Goal: Find specific page/section: Find specific page/section

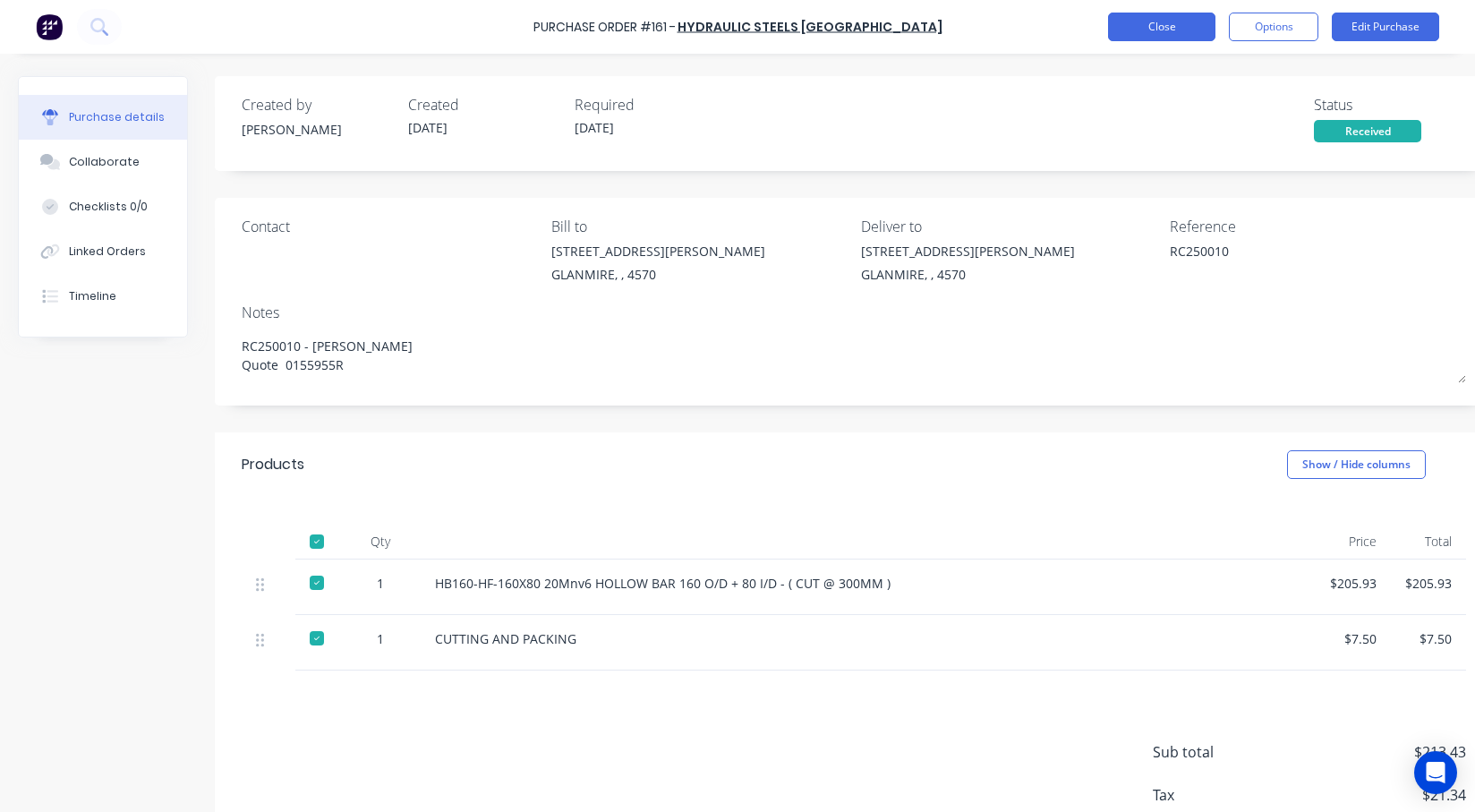
click at [1159, 29] on button "Close" at bounding box center [1162, 27] width 107 height 29
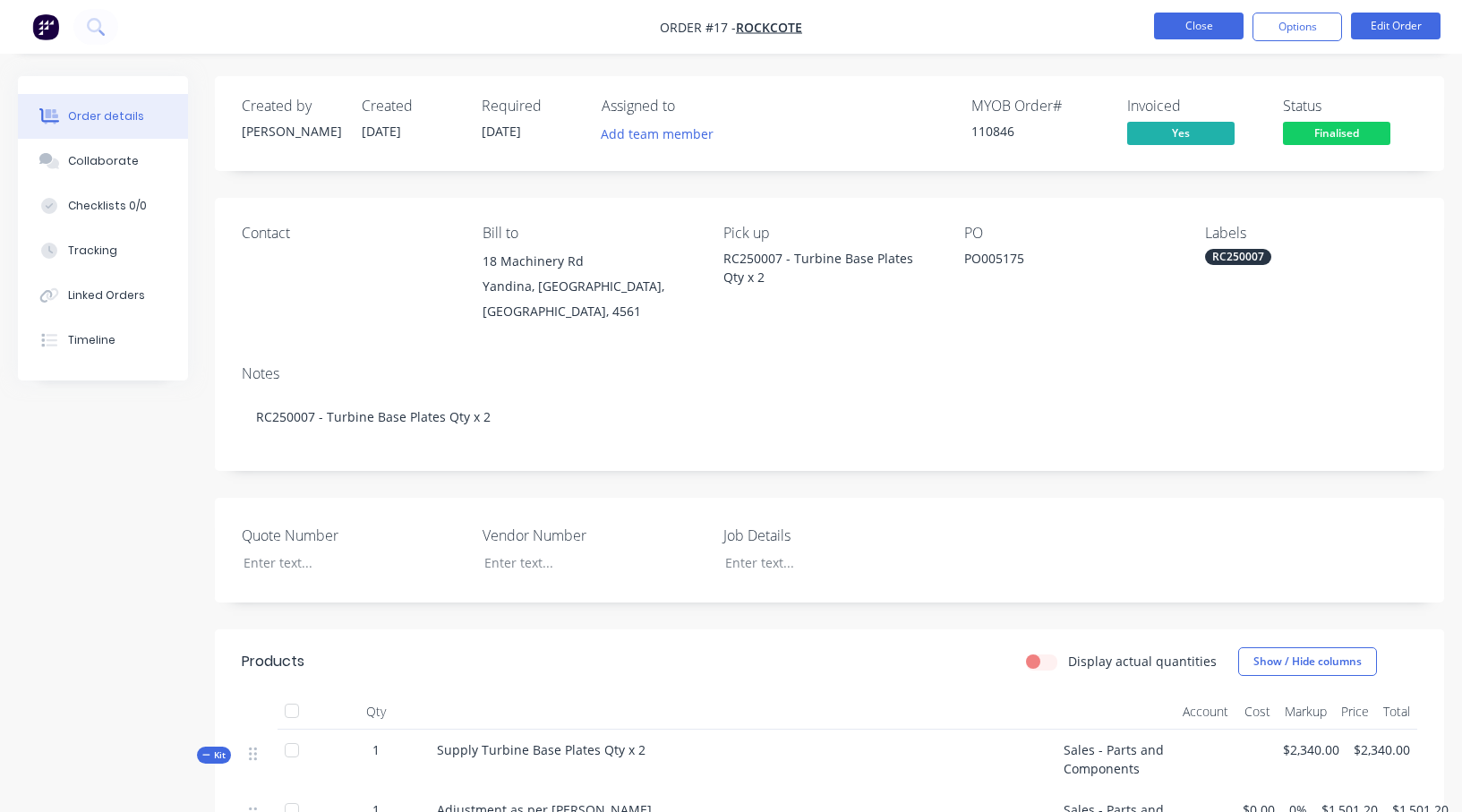
click at [1194, 23] on button "Close" at bounding box center [1199, 26] width 90 height 27
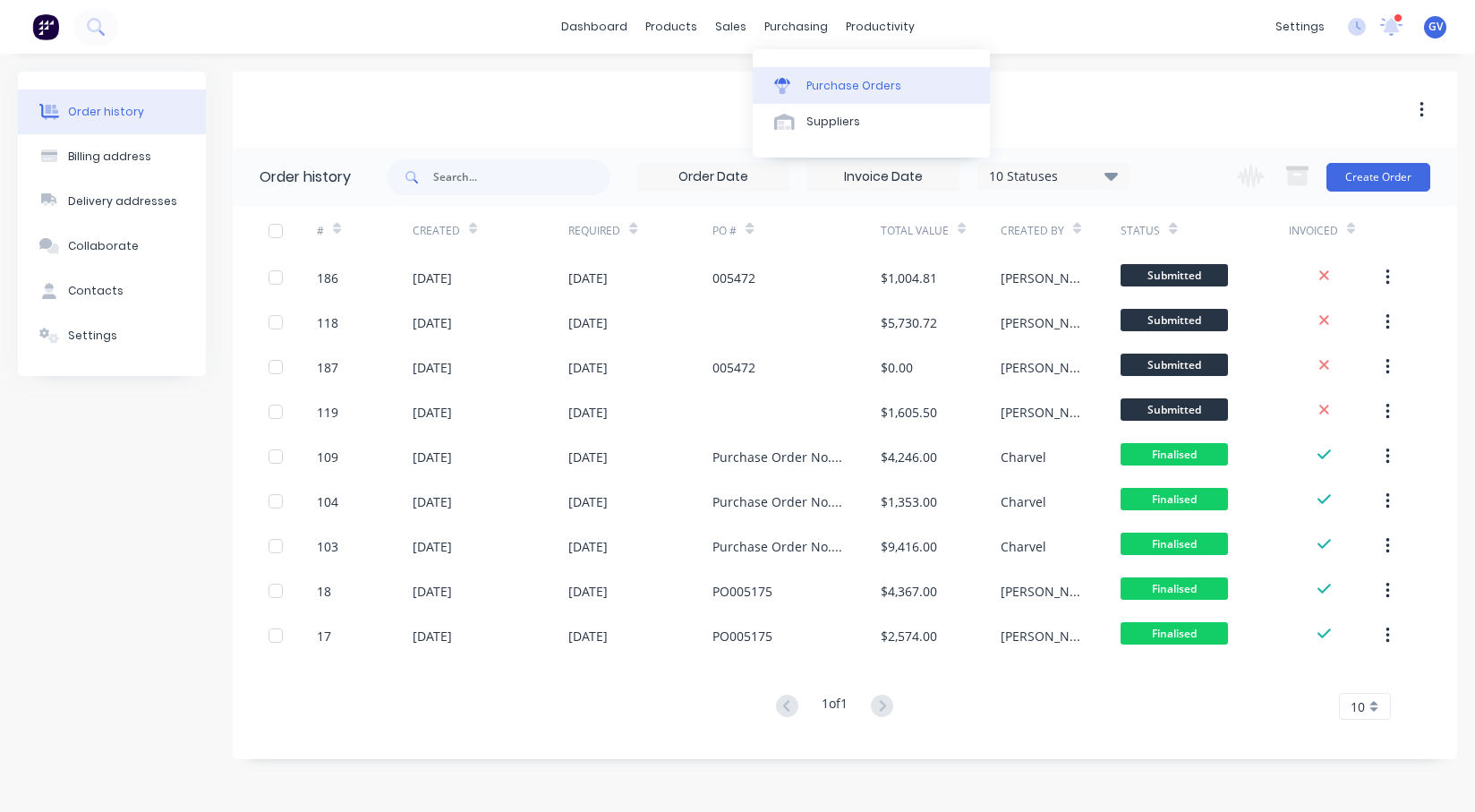
click at [819, 89] on div "Purchase Orders" at bounding box center [853, 86] width 95 height 16
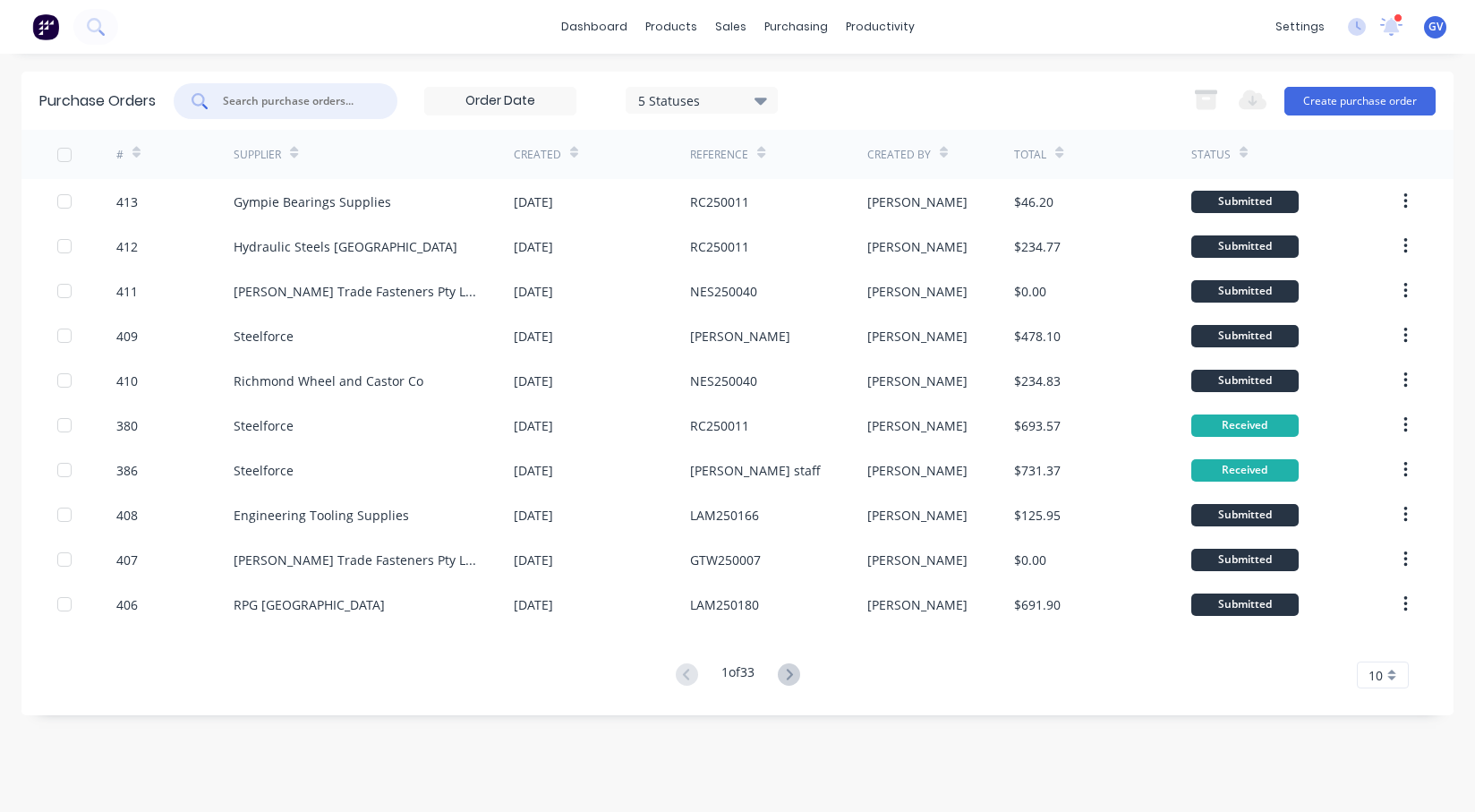
click at [287, 99] on input "text" at bounding box center [295, 100] width 149 height 18
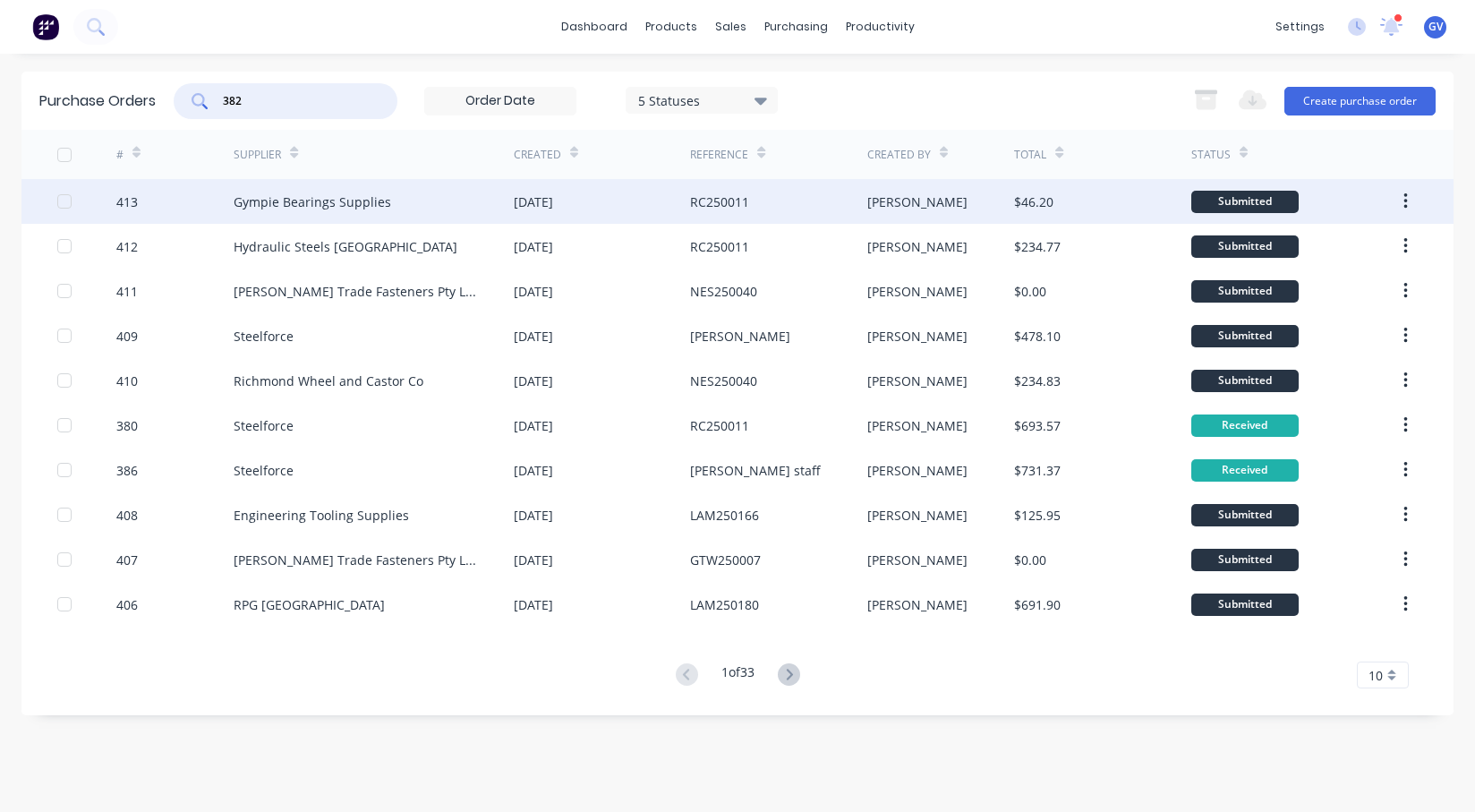
type input "382"
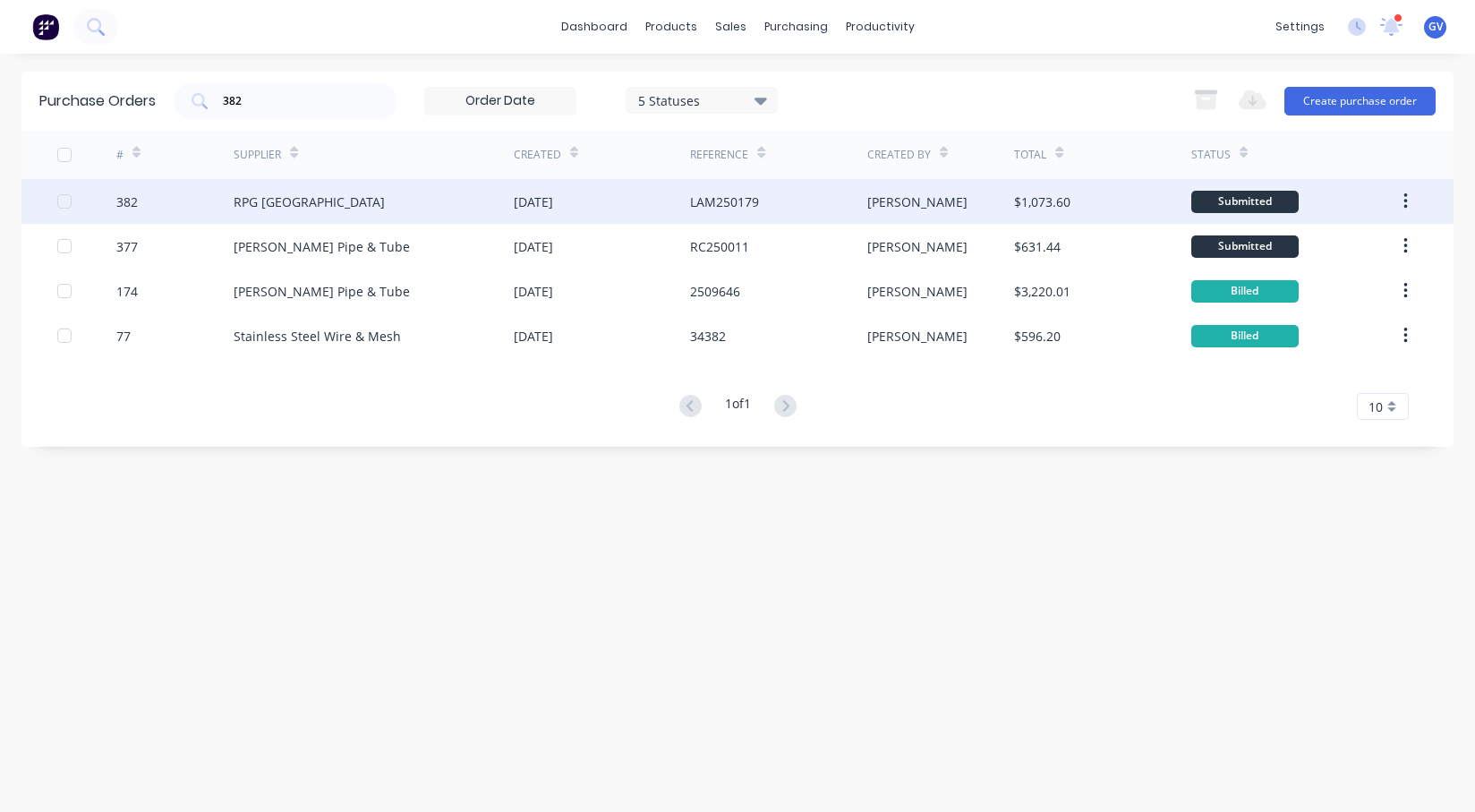
click at [191, 206] on div "382" at bounding box center [176, 201] width 118 height 45
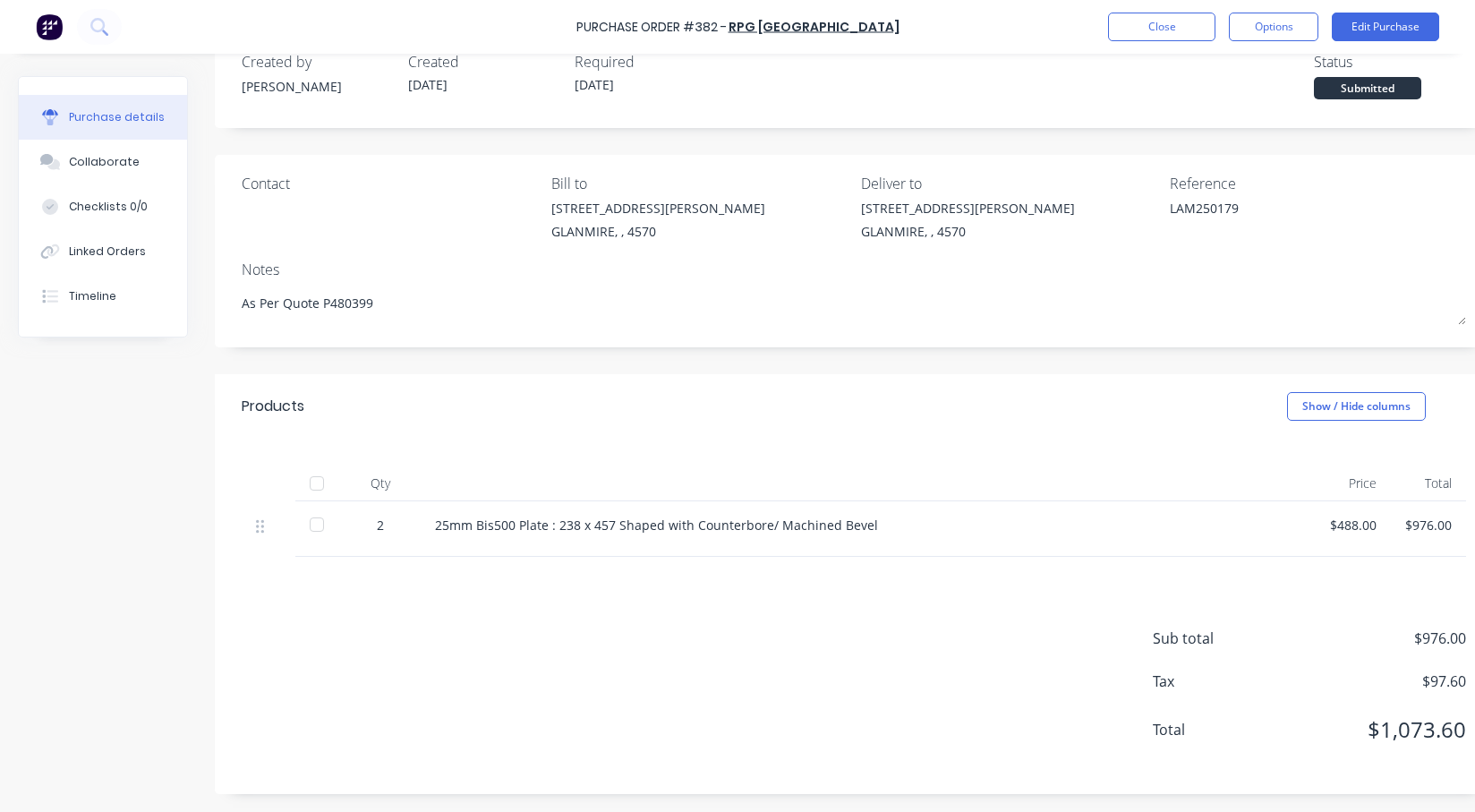
scroll to position [56, 0]
click at [167, 25] on div "Purchase Order #382 - RPG Australia Close Options Edit Purchase" at bounding box center [738, 27] width 1475 height 53
click at [1165, 27] on button "Close" at bounding box center [1162, 27] width 107 height 29
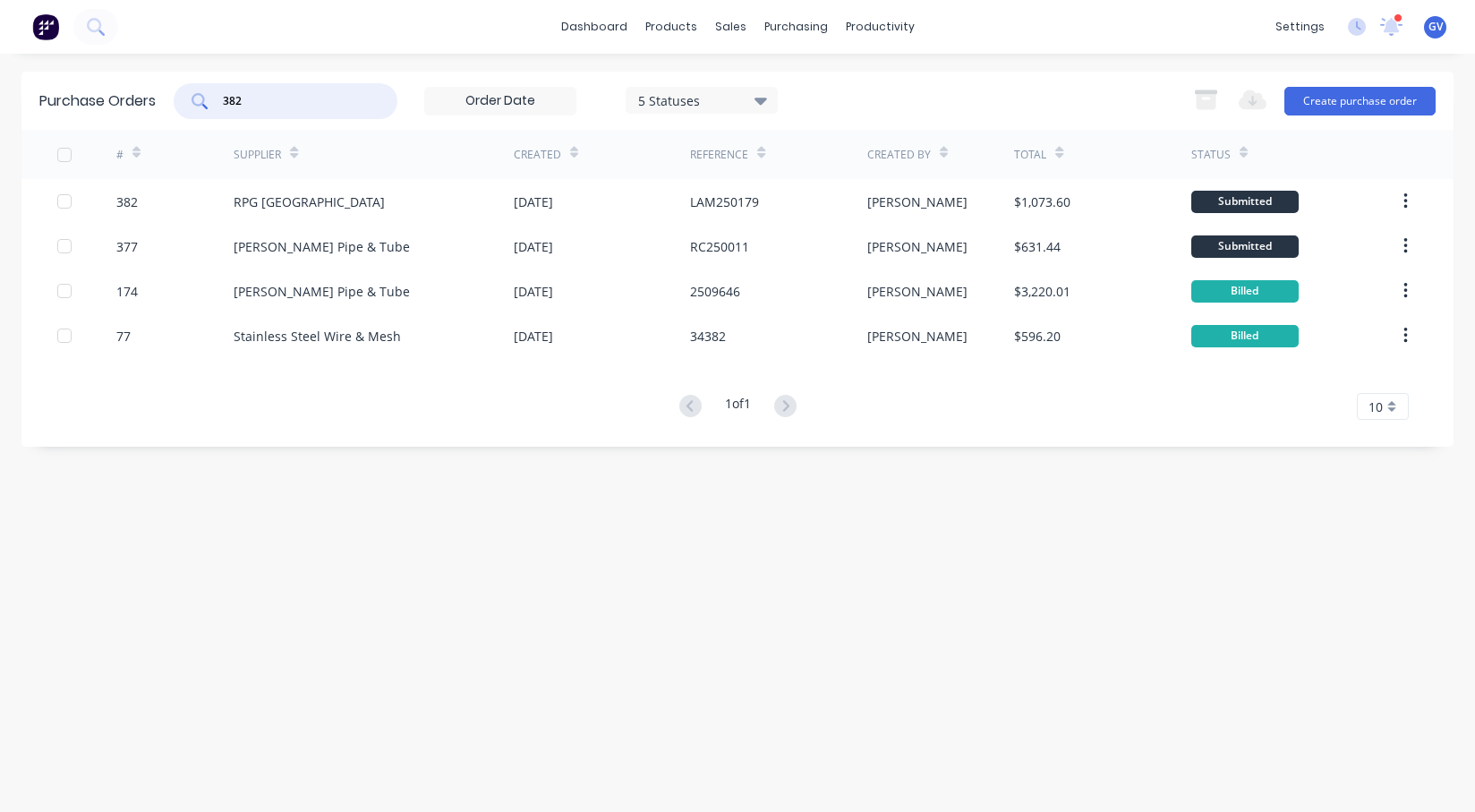
click at [264, 102] on input "382" at bounding box center [295, 100] width 149 height 18
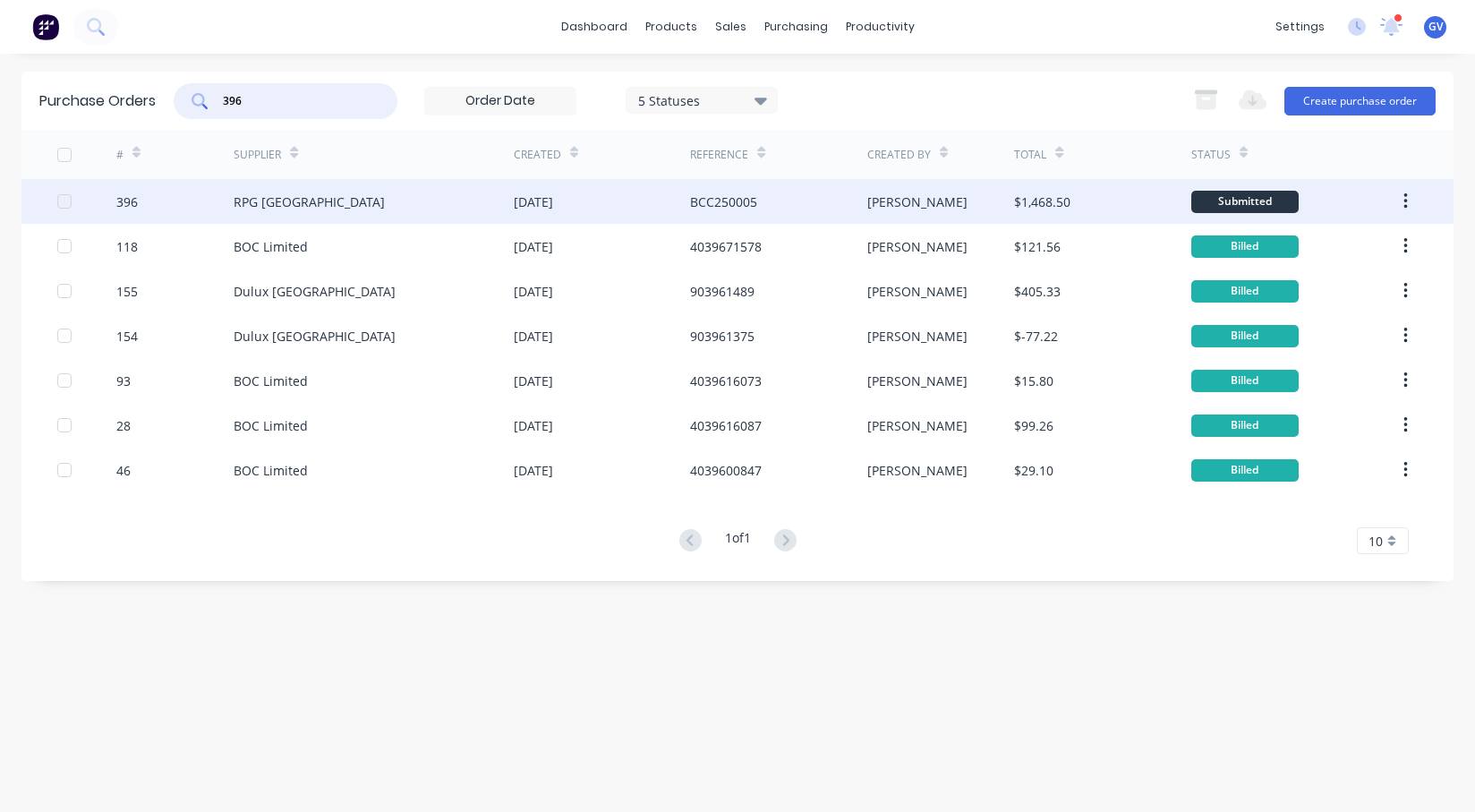
type input "396"
click at [175, 199] on div "396" at bounding box center [176, 201] width 118 height 45
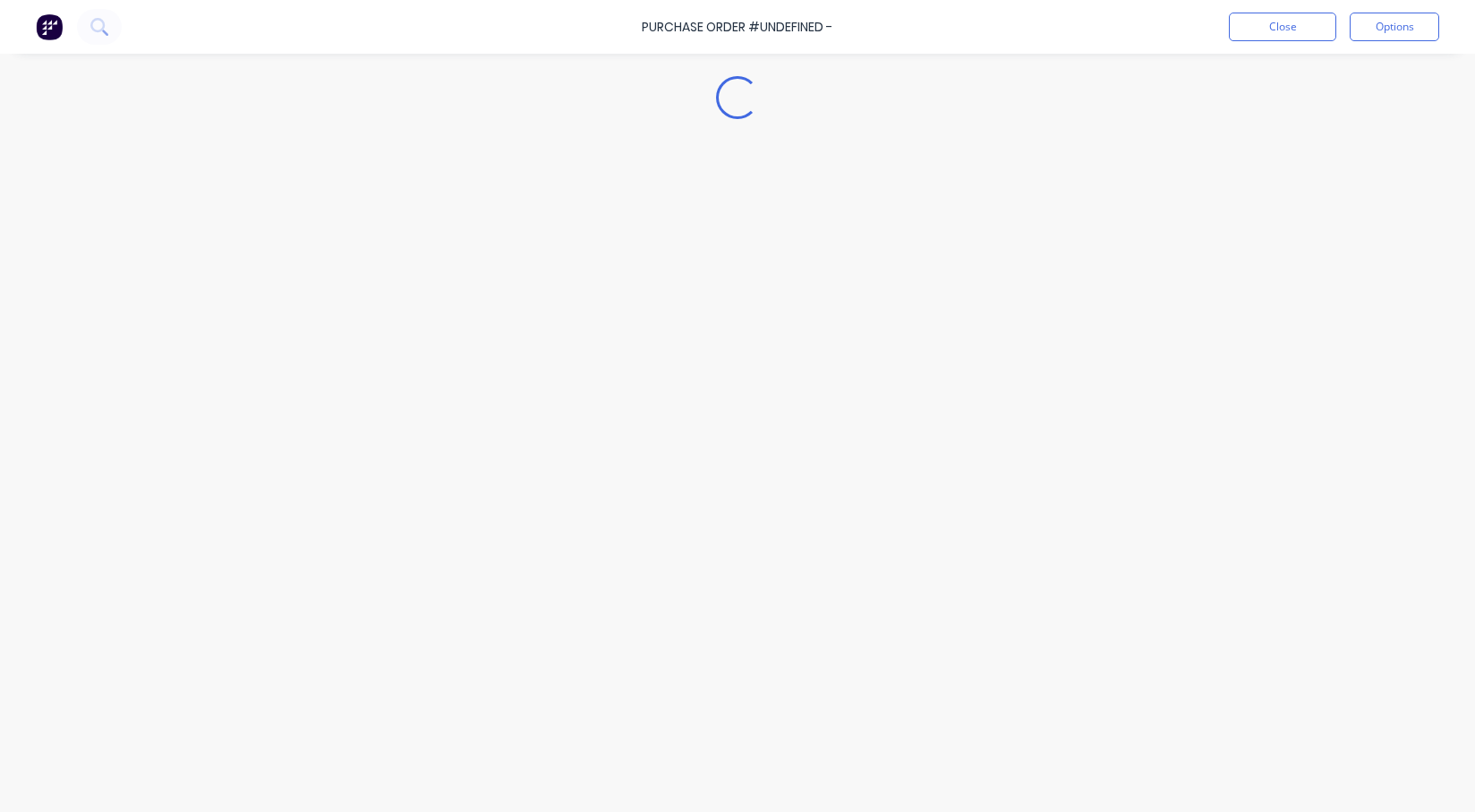
type textarea "x"
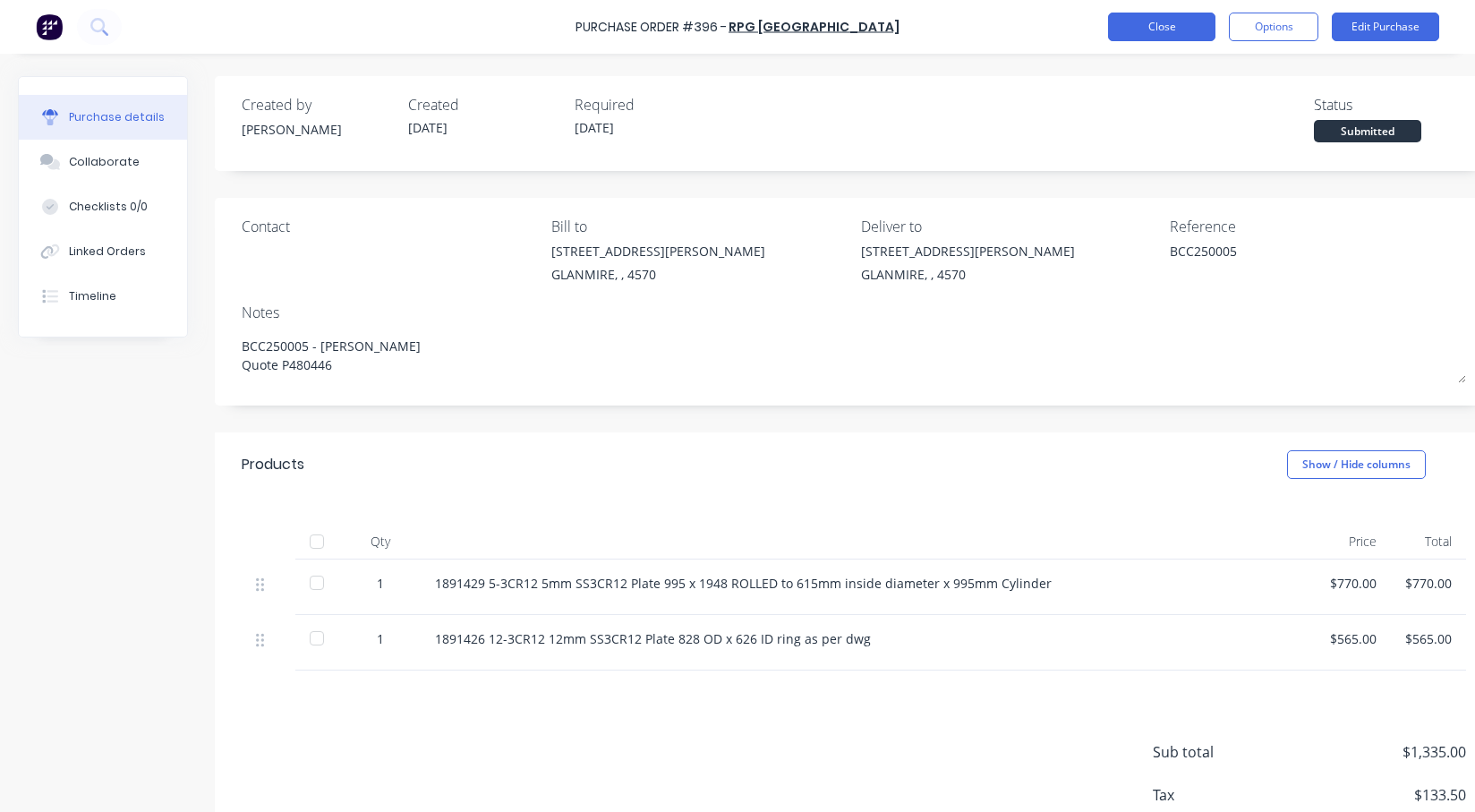
click at [1187, 33] on button "Close" at bounding box center [1162, 27] width 107 height 29
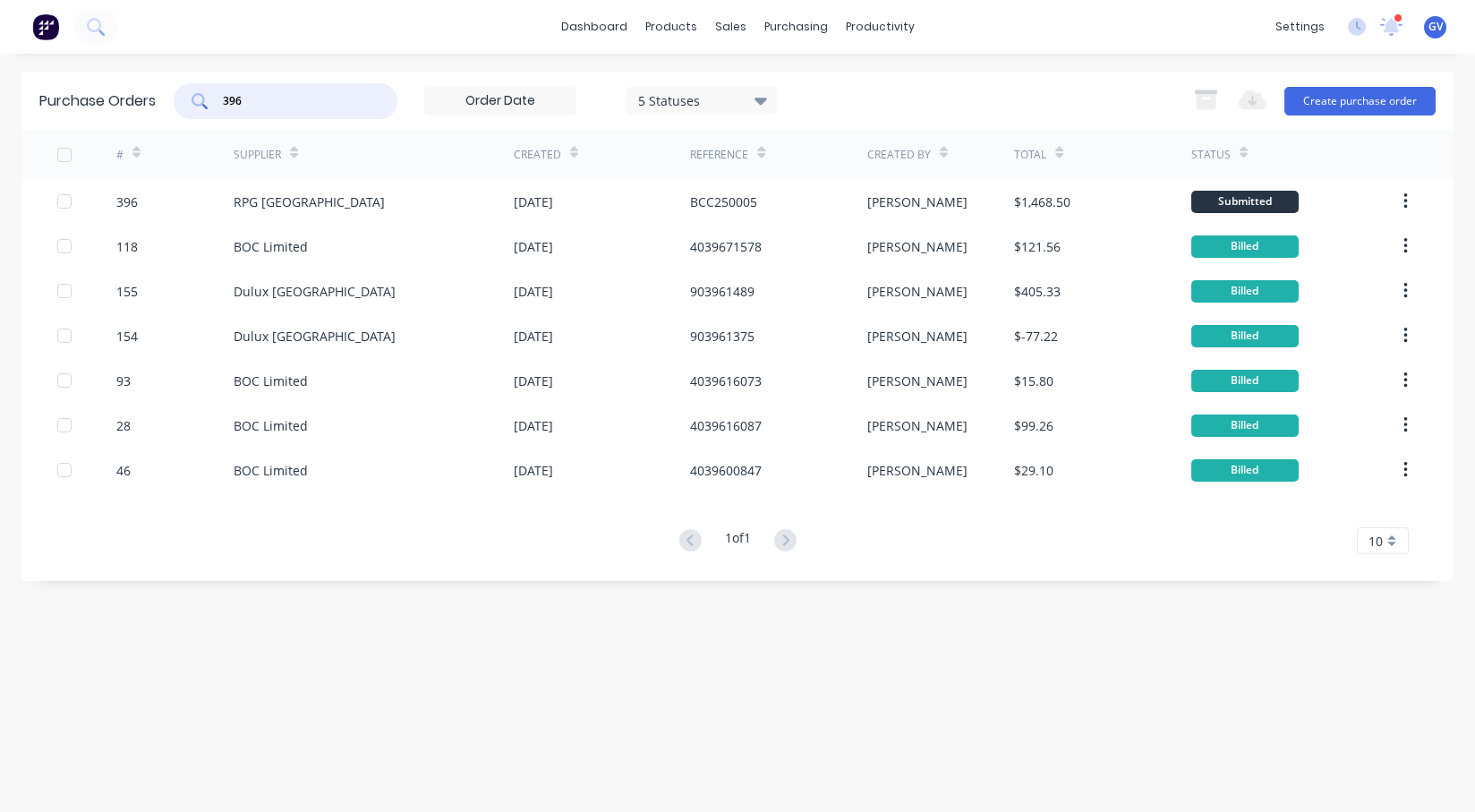
click at [249, 98] on input "396" at bounding box center [295, 100] width 149 height 18
type input "3"
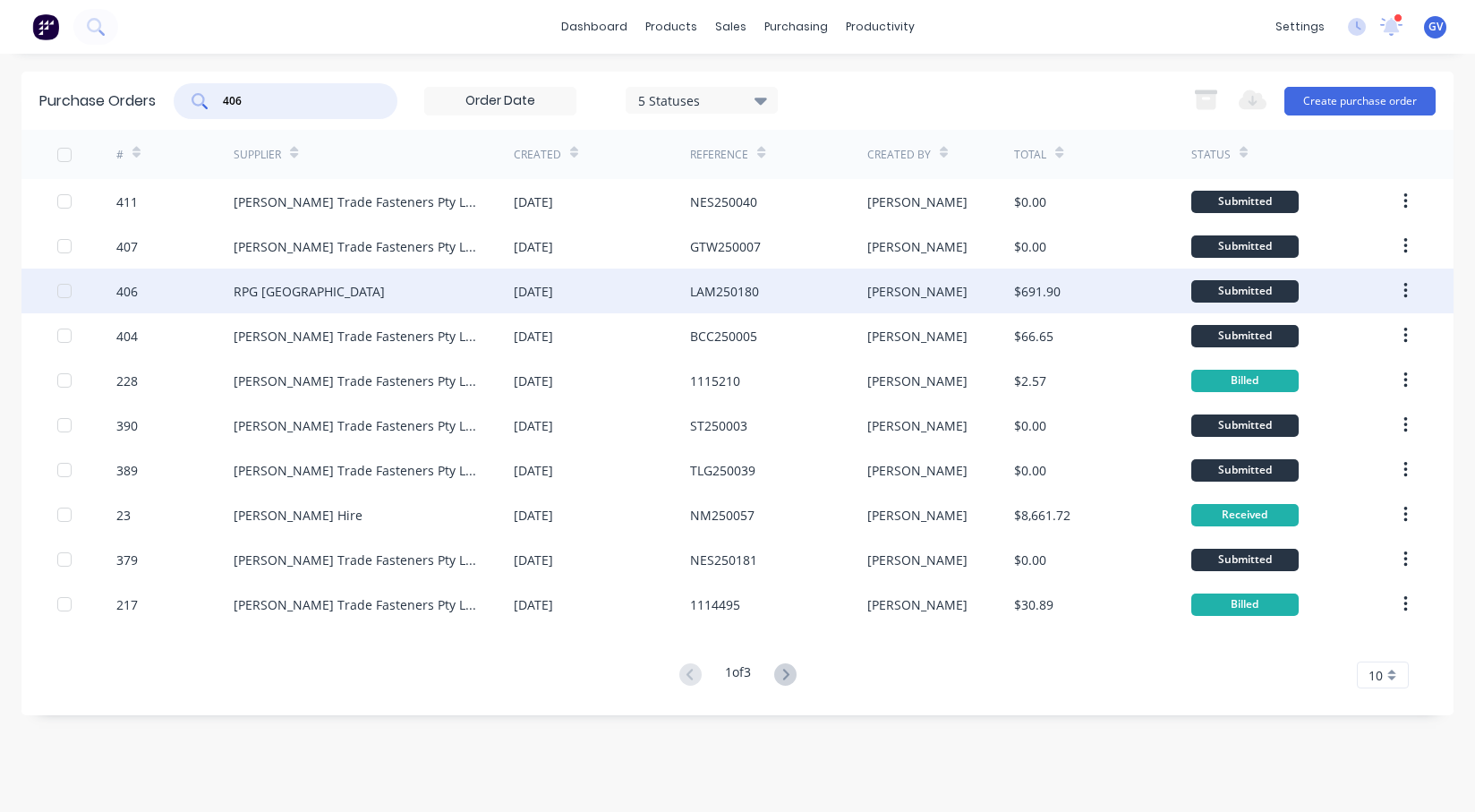
type input "406"
click at [163, 294] on div "406" at bounding box center [176, 290] width 118 height 45
type textarea "x"
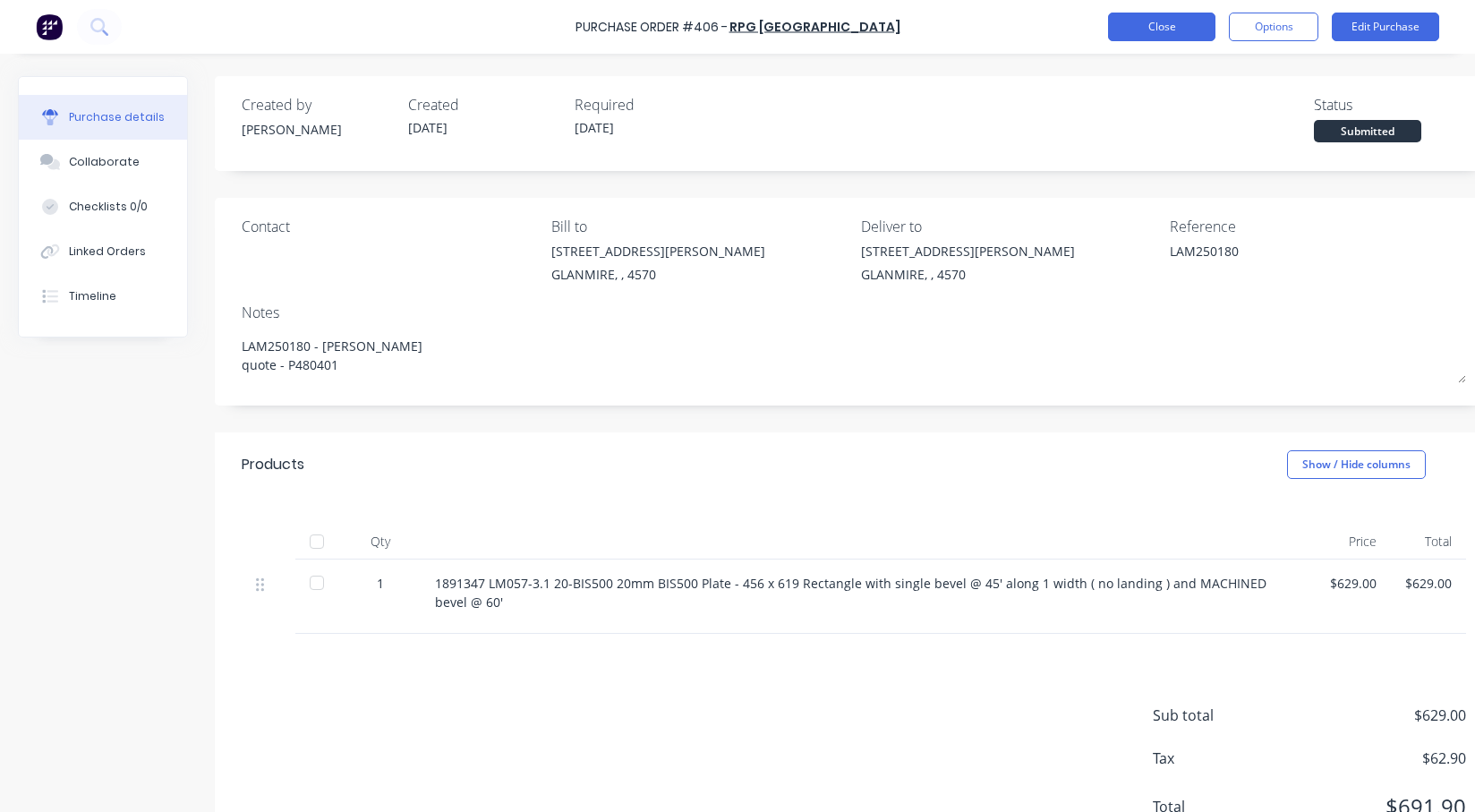
click at [1171, 28] on button "Close" at bounding box center [1162, 27] width 107 height 29
